Goal: Register for event/course

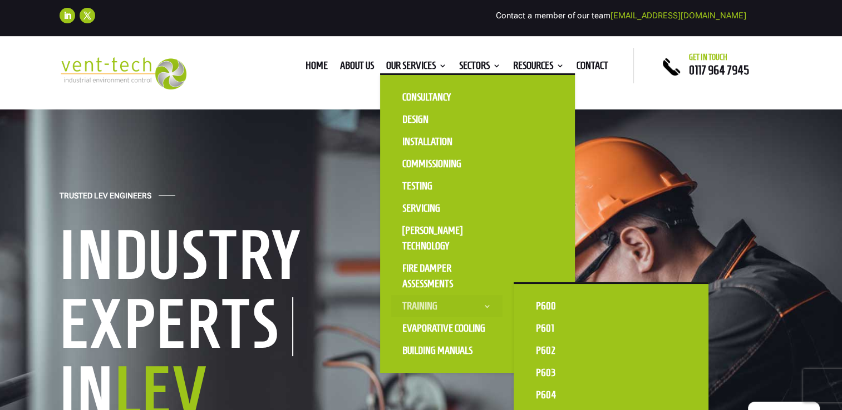
click at [435, 309] on link "Training" at bounding box center [446, 306] width 111 height 22
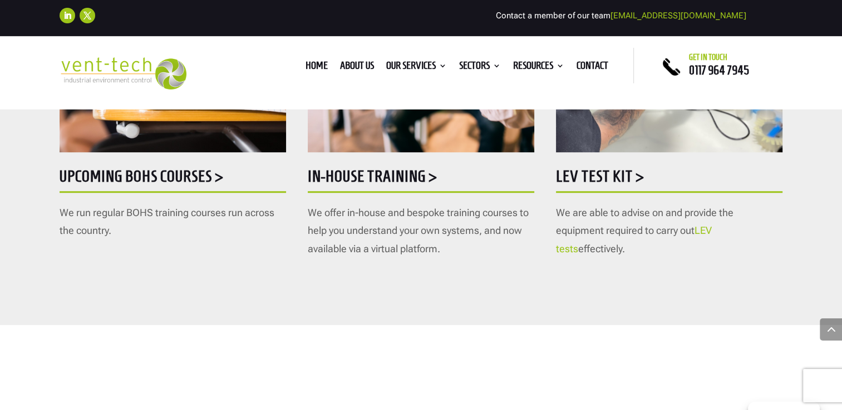
scroll to position [723, 0]
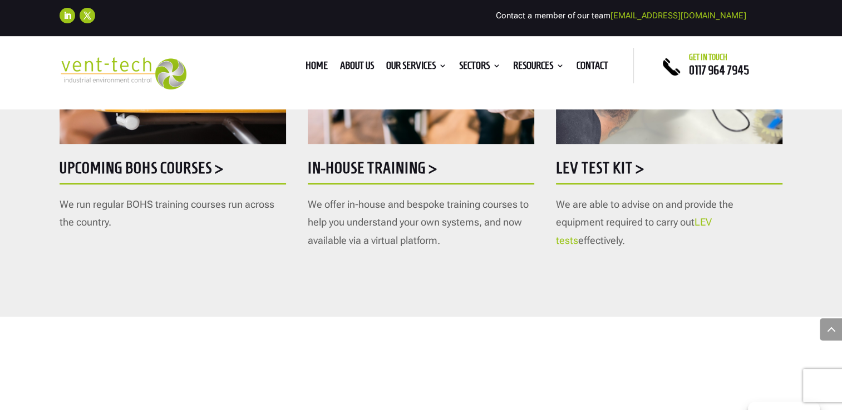
click at [200, 170] on h5 "Upcoming BOHS courses >" at bounding box center [173, 171] width 226 height 22
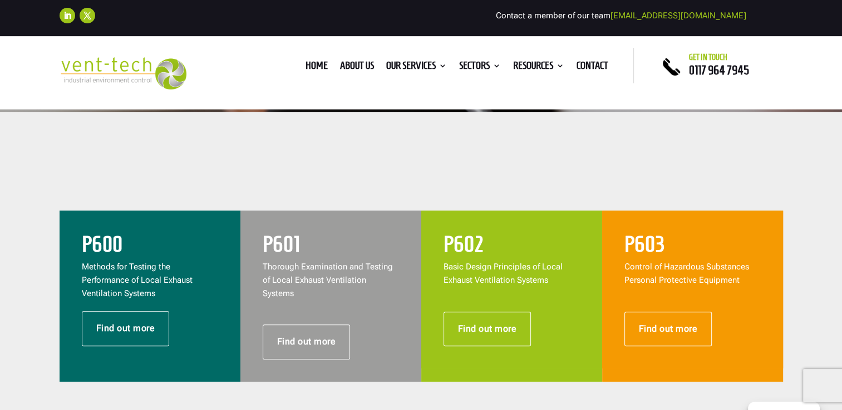
scroll to position [389, 0]
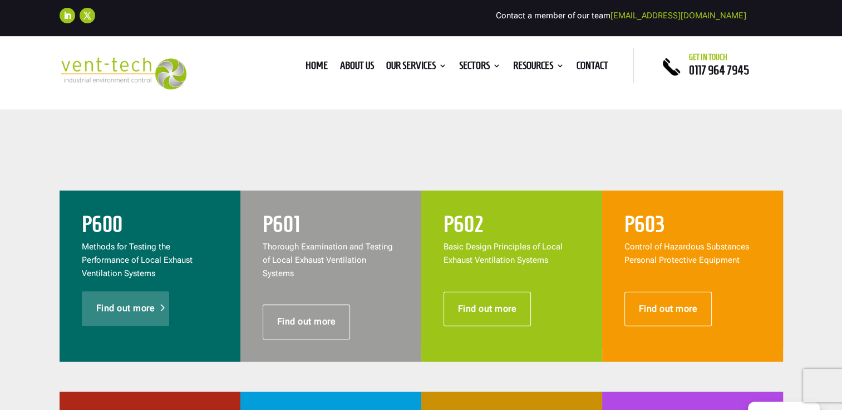
click at [140, 299] on link "Find out more" at bounding box center [126, 308] width 88 height 34
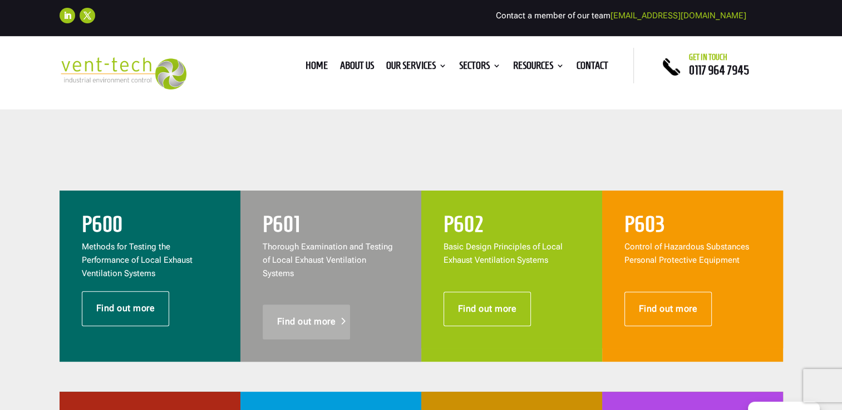
click at [294, 305] on link "Find out more" at bounding box center [307, 322] width 88 height 34
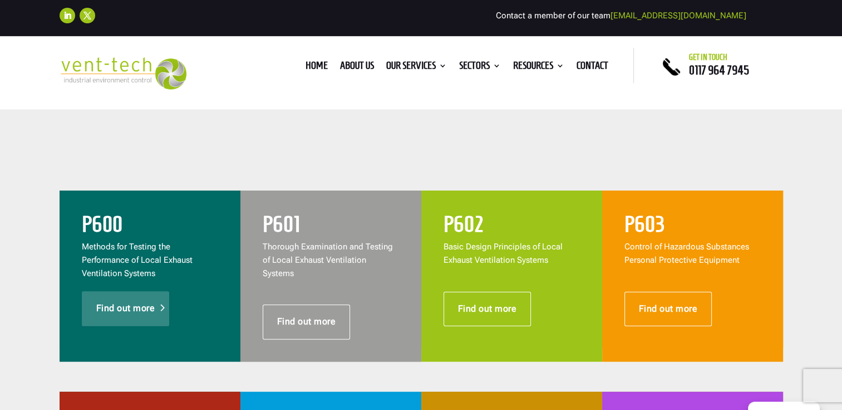
click at [142, 303] on link "Find out more" at bounding box center [126, 308] width 88 height 34
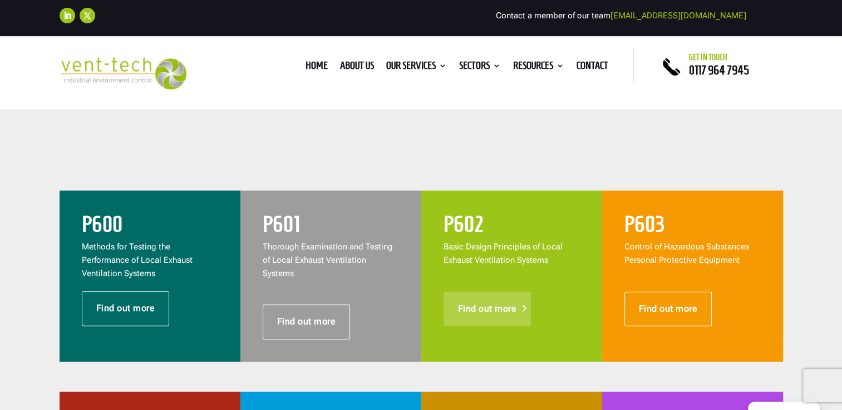
click at [505, 310] on link "Find out more" at bounding box center [487, 309] width 88 height 34
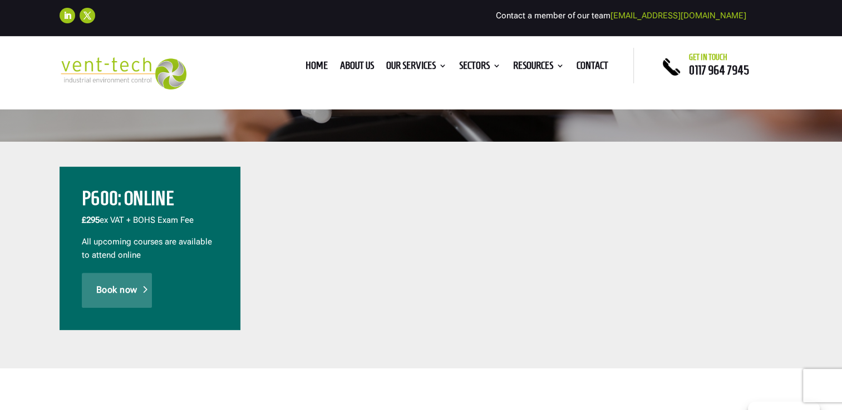
scroll to position [334, 0]
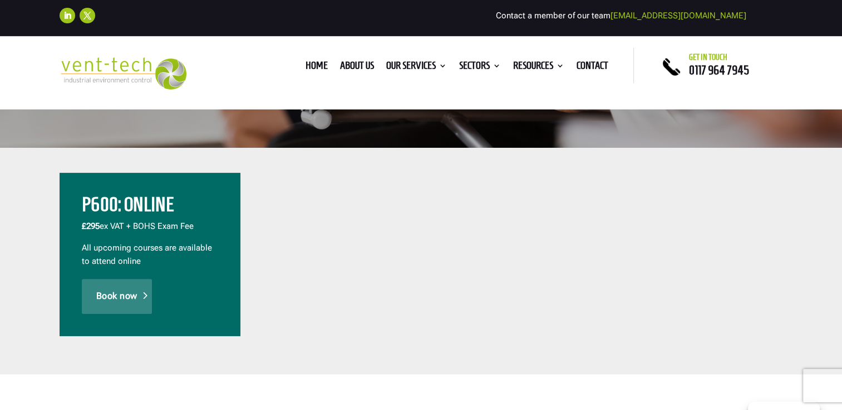
click at [125, 303] on link "Book now" at bounding box center [117, 296] width 70 height 34
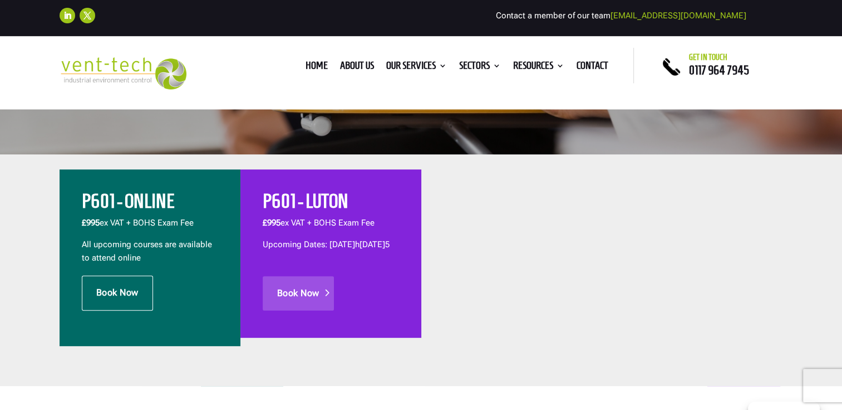
scroll to position [334, 0]
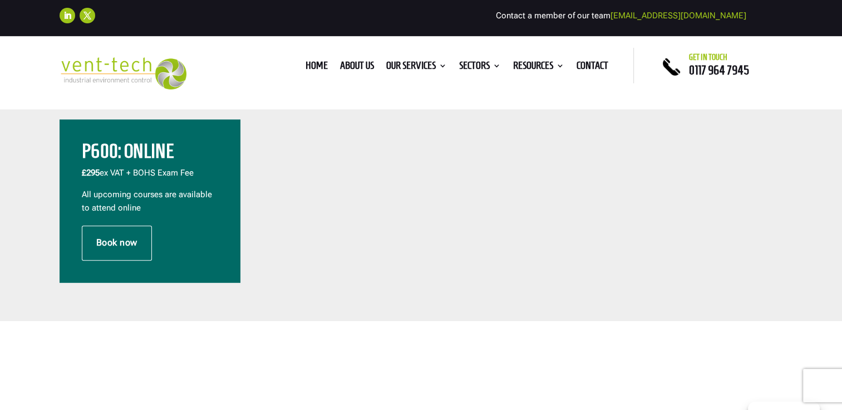
scroll to position [389, 0]
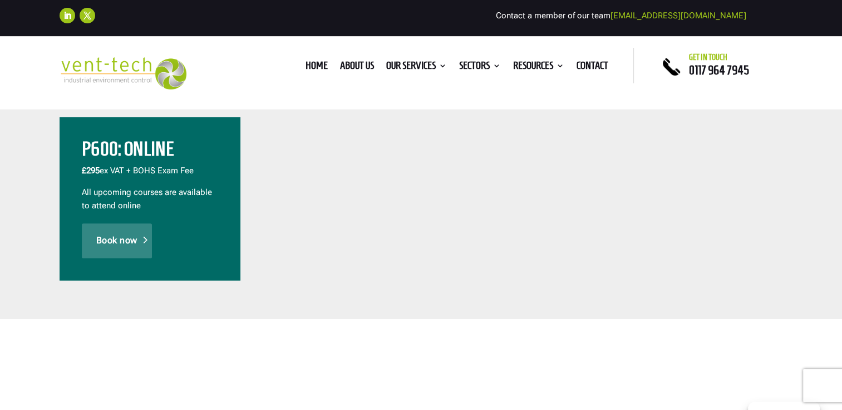
click at [120, 247] on link "Book now" at bounding box center [117, 241] width 70 height 34
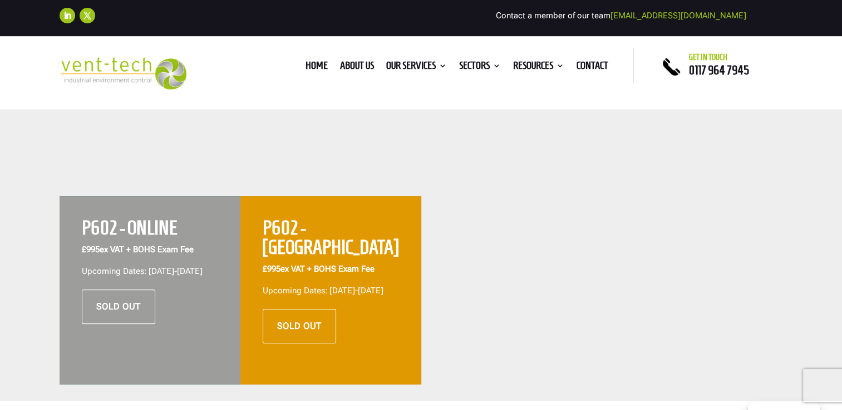
scroll to position [389, 0]
